Goal: Check status

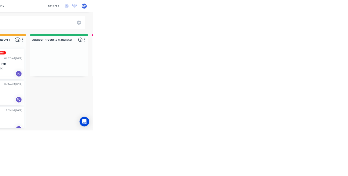
scroll to position [115, 0]
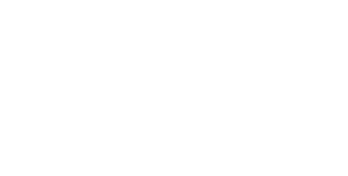
scroll to position [1, 0]
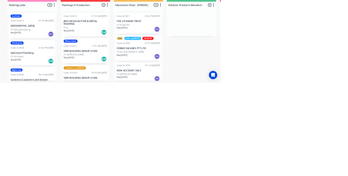
click at [348, 144] on html "dashboard products sales purchasing productivity dashboard products Product Cat…" at bounding box center [174, 72] width 348 height 144
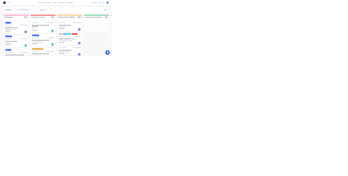
click at [348, 144] on html "dashboard products sales purchasing productivity dashboard products Product Cat…" at bounding box center [174, 72] width 348 height 144
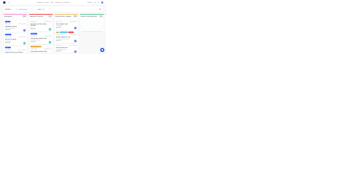
click at [348, 144] on html "dashboard products sales purchasing productivity dashboard products Product Cat…" at bounding box center [174, 72] width 348 height 144
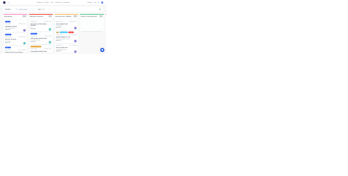
click at [348, 144] on html "dashboard products sales purchasing productivity dashboard products Product Cat…" at bounding box center [174, 72] width 348 height 144
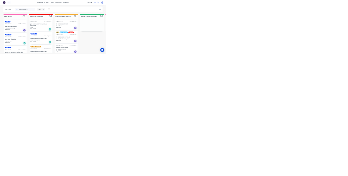
click at [348, 144] on html "dashboard products sales purchasing productivity dashboard products Product Cat…" at bounding box center [174, 72] width 348 height 144
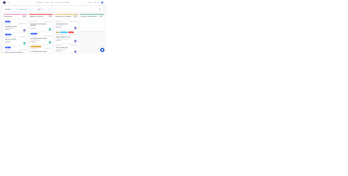
click at [348, 144] on html "dashboard products sales purchasing productivity dashboard products Product Cat…" at bounding box center [174, 72] width 348 height 144
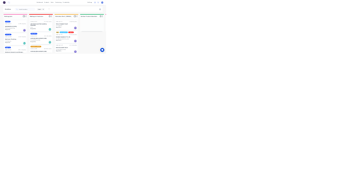
click at [348, 144] on html "dashboard products sales purchasing productivity dashboard products Product Cat…" at bounding box center [174, 72] width 348 height 144
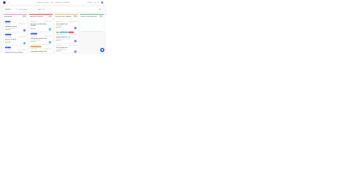
click at [348, 144] on html "dashboard products sales purchasing productivity dashboard products Product Cat…" at bounding box center [174, 72] width 348 height 144
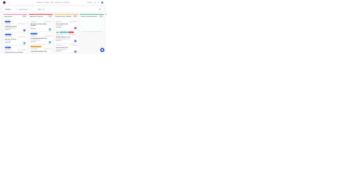
click at [348, 144] on html "dashboard products sales purchasing productivity dashboard products Product Cat…" at bounding box center [174, 72] width 348 height 144
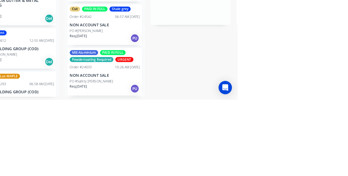
scroll to position [230, 0]
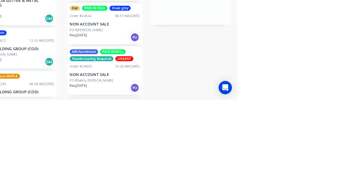
click at [223, 149] on p "NON ACCOUNT SALE" at bounding box center [218, 151] width 68 height 5
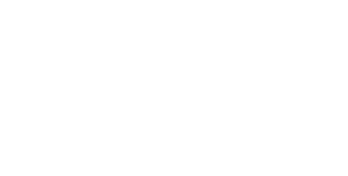
click at [260, 31] on button "Close" at bounding box center [250, 30] width 20 height 9
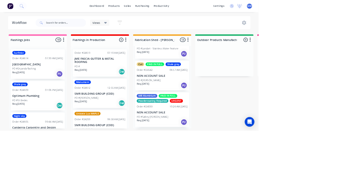
click at [224, 149] on p "NON ACCOUNT SALE" at bounding box center [218, 151] width 68 height 5
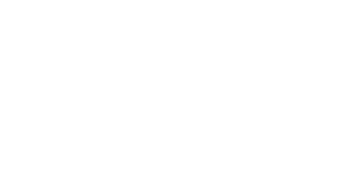
click at [348, 176] on div "Order details Collaborate Checklists 0/0 Tracking Linked Orders Timeline Order …" at bounding box center [174, 88] width 348 height 176
click at [260, 30] on button "Close" at bounding box center [250, 30] width 20 height 9
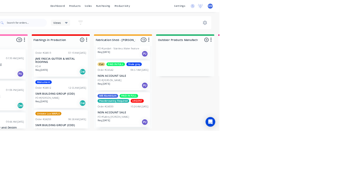
click at [228, 141] on div "10:26 AM [DATE]" at bounding box center [240, 143] width 24 height 5
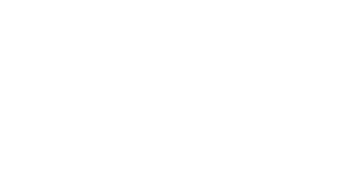
click at [260, 29] on button "Close" at bounding box center [250, 30] width 20 height 9
